Goal: Obtain resource: Download file/media

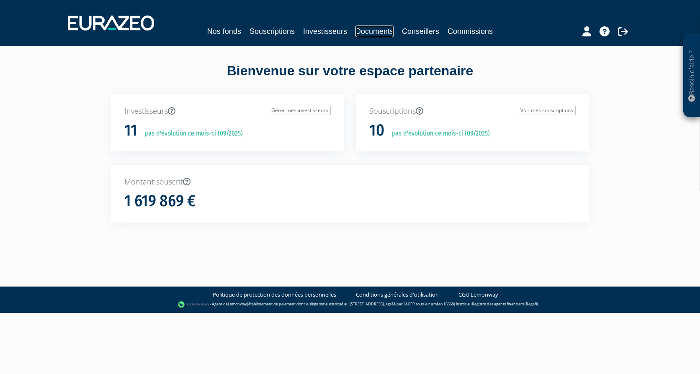
click at [362, 31] on link "Documents" at bounding box center [375, 32] width 38 height 12
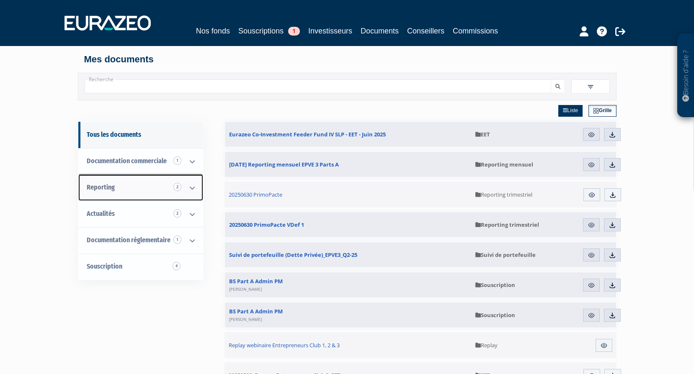
click at [159, 185] on link "Reporting 2" at bounding box center [140, 188] width 125 height 26
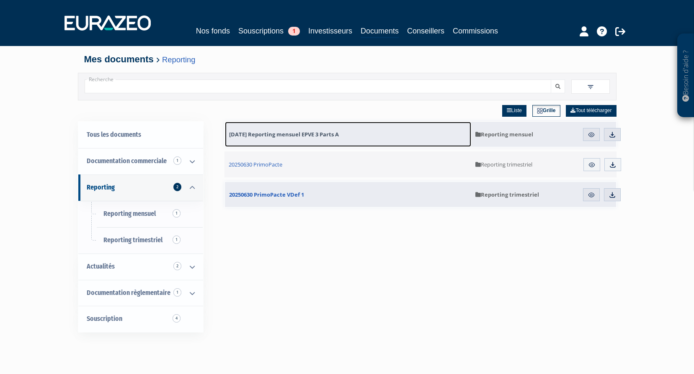
click at [274, 131] on span "[DATE] Reporting mensuel EPVE 3 Parts A" at bounding box center [284, 135] width 110 height 8
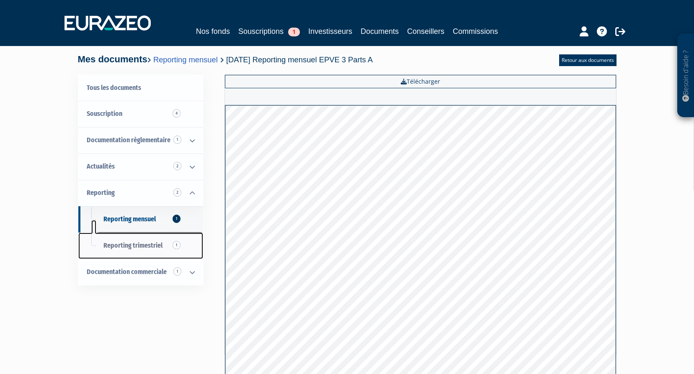
click at [158, 246] on span "Reporting trimestriel 1" at bounding box center [132, 246] width 59 height 8
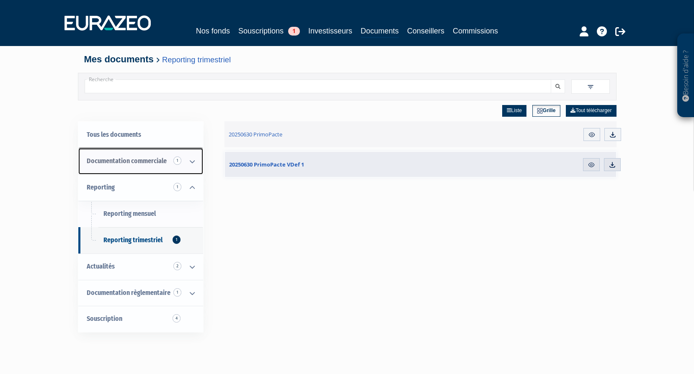
click at [135, 161] on span "Documentation commerciale 1" at bounding box center [127, 161] width 80 height 8
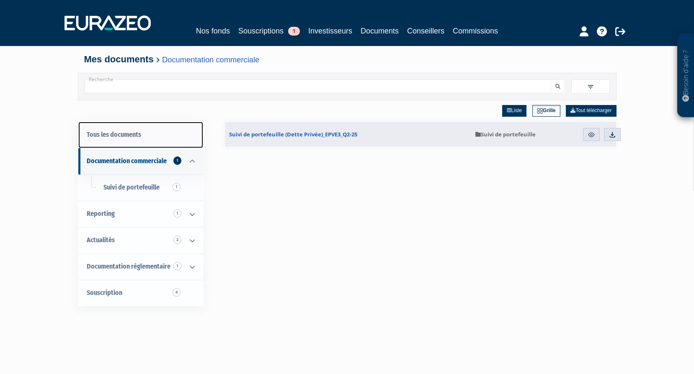
click at [116, 137] on link "Tous les documents" at bounding box center [140, 135] width 125 height 26
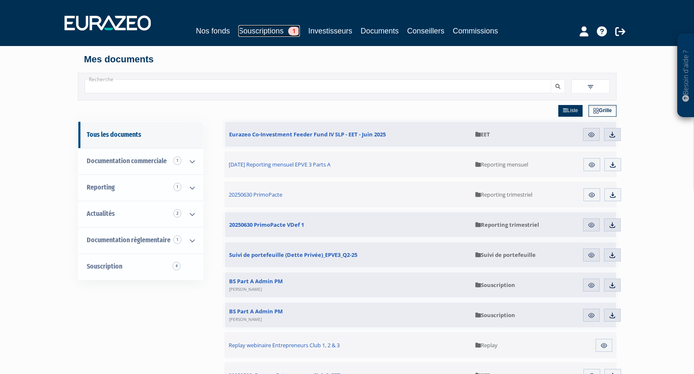
click at [260, 29] on link "Souscriptions 1" at bounding box center [269, 31] width 62 height 12
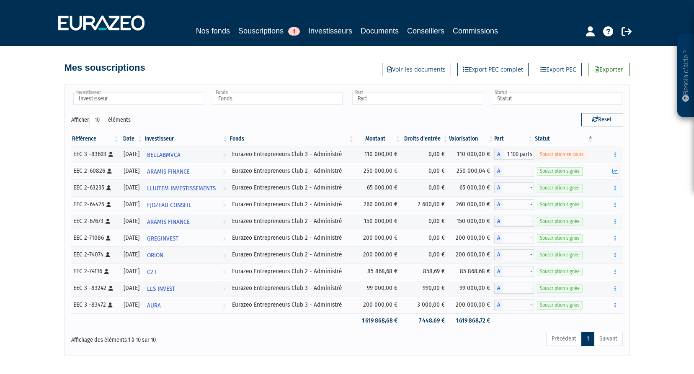
click at [374, 37] on div "Nos fonds Souscriptions 1 Investisseurs Documents Conseillers Commissions" at bounding box center [346, 31] width 393 height 13
click at [374, 33] on link "Documents" at bounding box center [380, 31] width 38 height 12
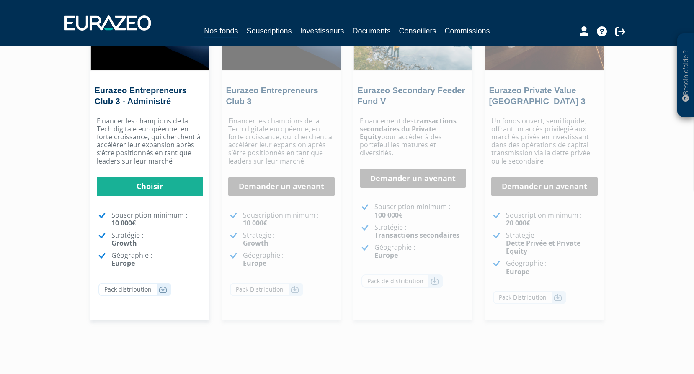
scroll to position [168, 0]
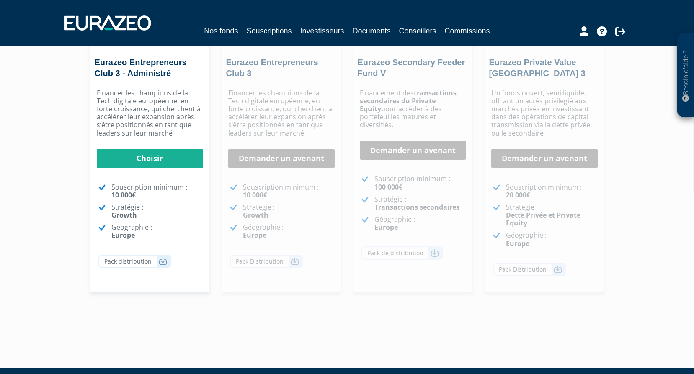
click at [311, 236] on p "Géographie : Europe" at bounding box center [289, 232] width 92 height 16
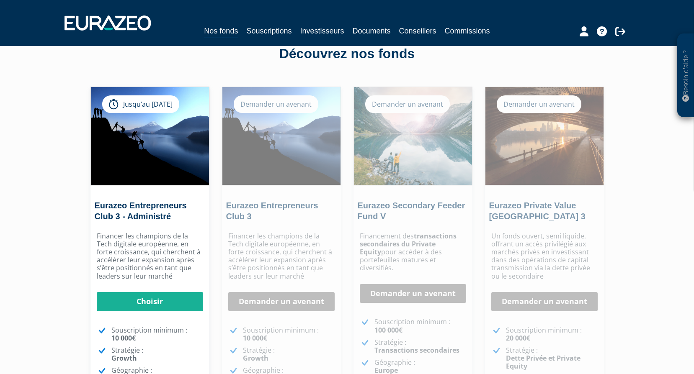
scroll to position [0, 0]
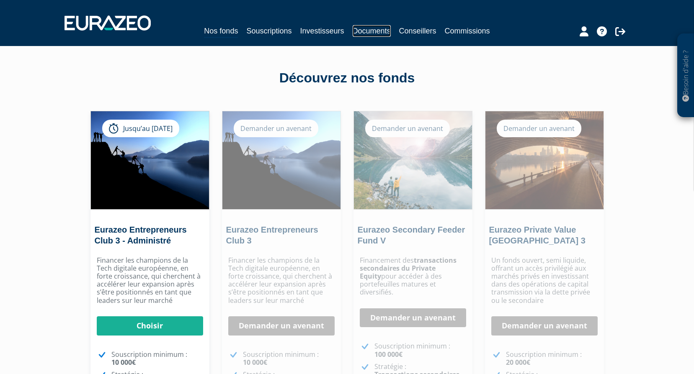
click at [379, 30] on link "Documents" at bounding box center [372, 31] width 38 height 12
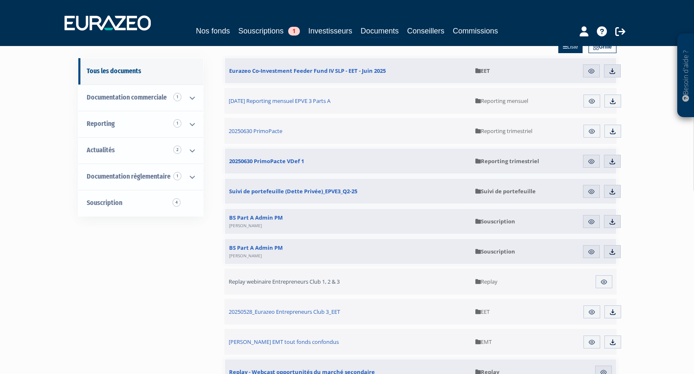
scroll to position [84, 0]
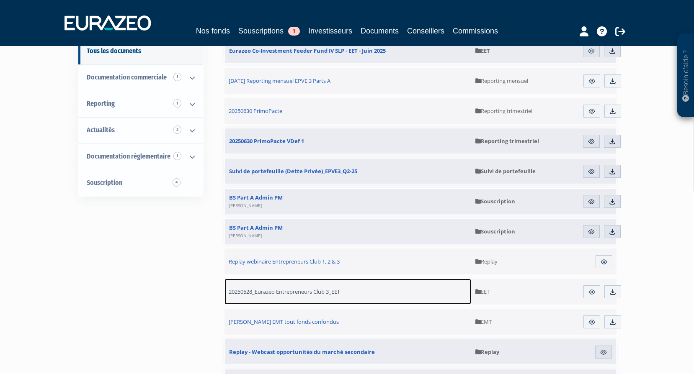
click at [315, 291] on span "20250528_Eurazeo Entrepreneurs Club 3_EET" at bounding box center [284, 292] width 111 height 8
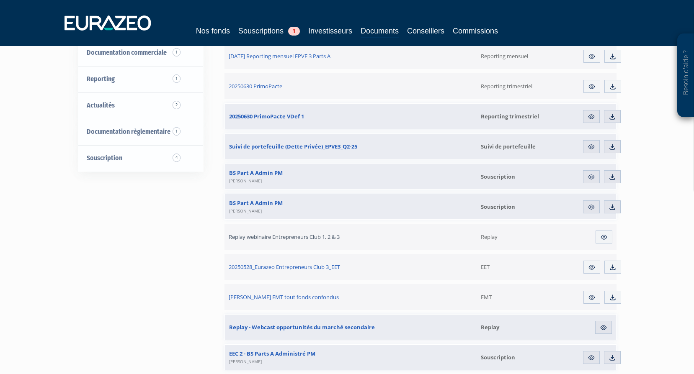
scroll to position [25, 0]
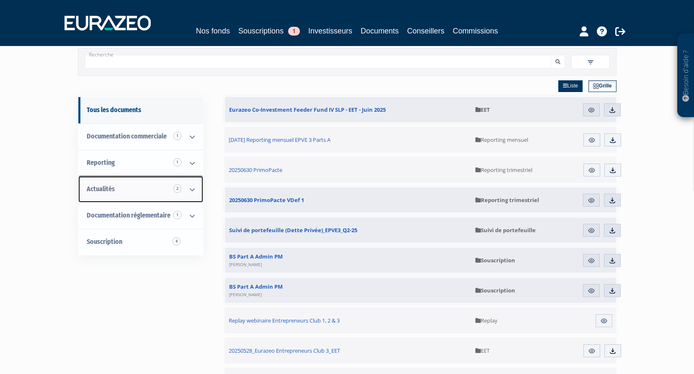
click at [141, 191] on link "Actualités 2" at bounding box center [140, 189] width 125 height 26
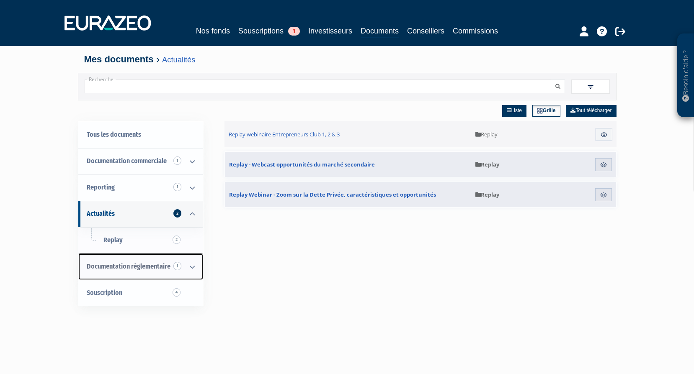
click at [189, 267] on icon at bounding box center [192, 267] width 22 height 26
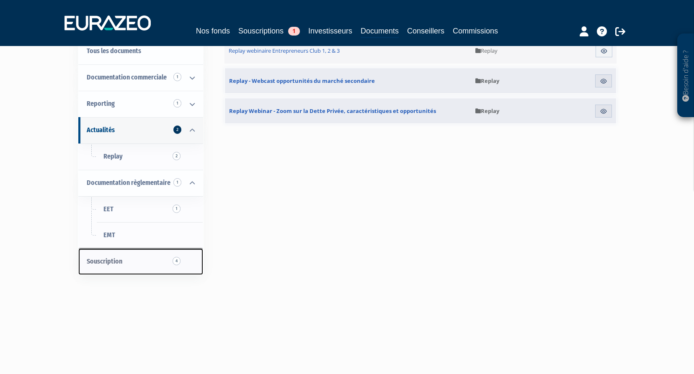
click at [133, 263] on link "Souscription 4" at bounding box center [140, 262] width 125 height 26
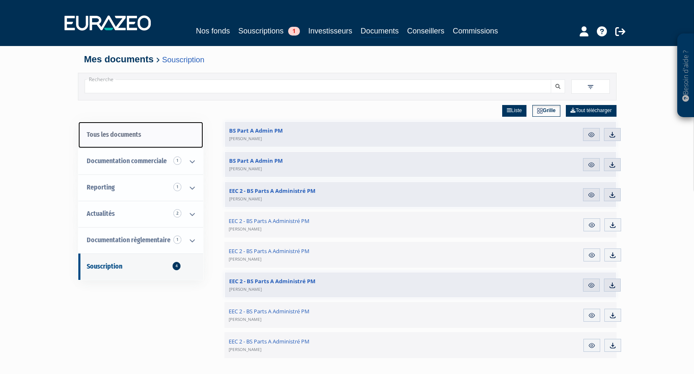
click at [127, 135] on link "Tous les documents" at bounding box center [140, 135] width 125 height 26
